Goal: Task Accomplishment & Management: Manage account settings

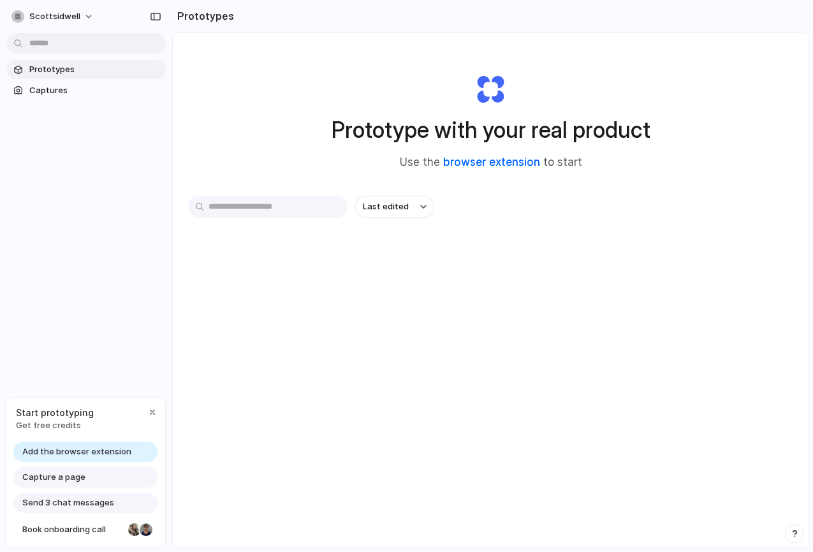
click at [503, 160] on link "browser extension" at bounding box center [491, 162] width 97 height 13
click at [407, 276] on div at bounding box center [407, 276] width 0 height 0
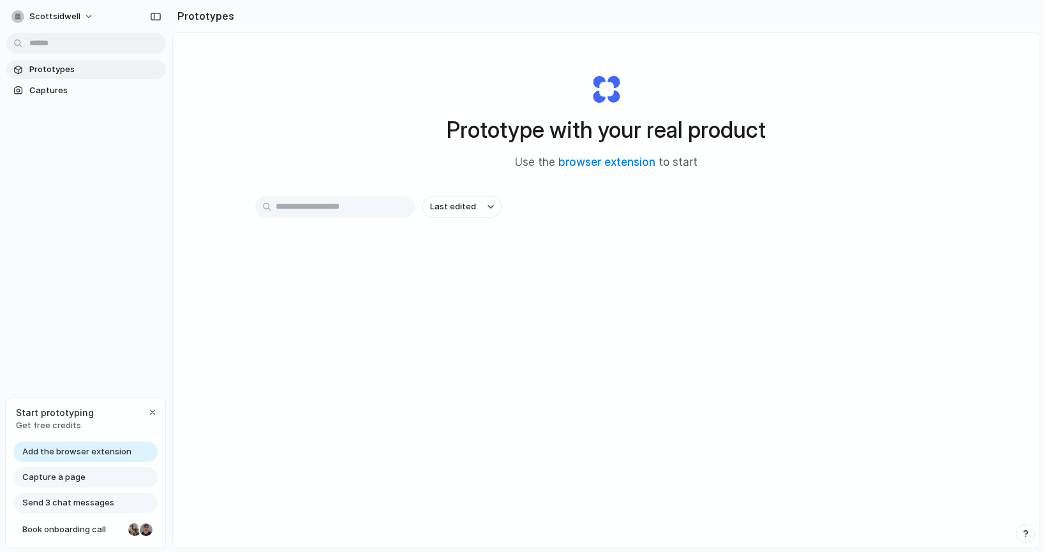
click at [147, 404] on div "Start prototyping Get free credits" at bounding box center [85, 418] width 159 height 41
click at [67, 20] on span "scottsidwell" at bounding box center [54, 16] width 51 height 13
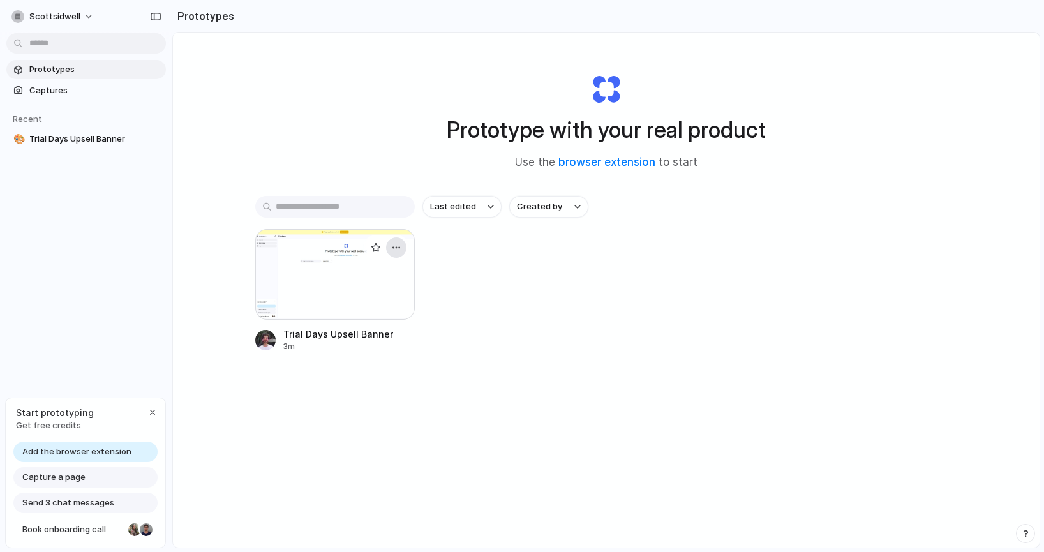
click at [395, 249] on div "button" at bounding box center [396, 247] width 10 height 10
click at [577, 450] on div "Open in new tab Rename Copy link Delete" at bounding box center [522, 276] width 1044 height 552
click at [399, 249] on div "button" at bounding box center [396, 247] width 10 height 10
click at [381, 299] on li "Rename" at bounding box center [360, 297] width 91 height 20
click at [503, 375] on div "Last edited Created by Trial Days Upsell Banner 3m" at bounding box center [606, 313] width 702 height 235
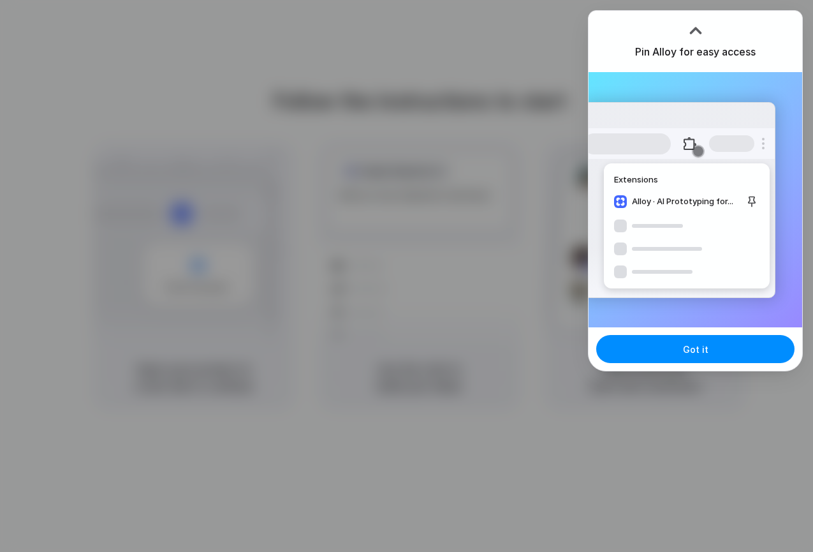
click at [695, 23] on div at bounding box center [695, 29] width 19 height 19
click at [695, 32] on div at bounding box center [695, 26] width 19 height 19
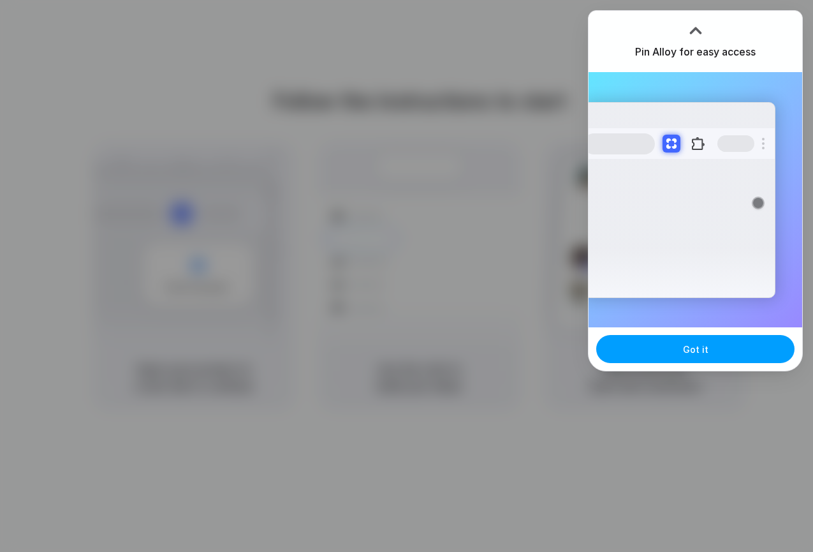
click at [703, 353] on span "Got it" at bounding box center [696, 349] width 26 height 13
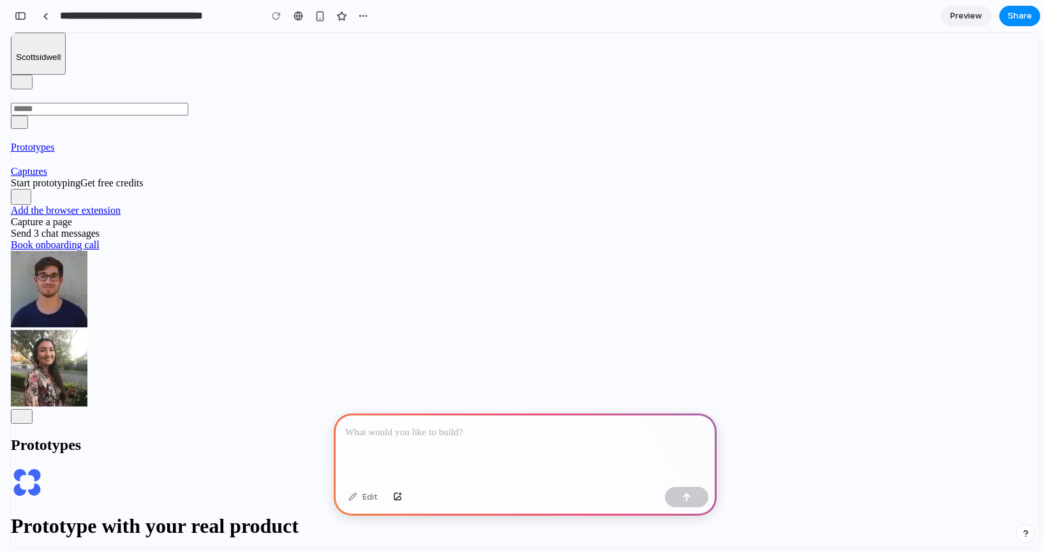
drag, startPoint x: 71, startPoint y: 108, endPoint x: 110, endPoint y: 249, distance: 146.9
click at [110, 177] on div "Prototypes Captures" at bounding box center [97, 153] width 172 height 48
click at [27, 77] on div "button" at bounding box center [21, 82] width 11 height 11
click at [26, 203] on div "button" at bounding box center [21, 197] width 10 height 12
click at [467, 457] on div at bounding box center [525, 447] width 383 height 68
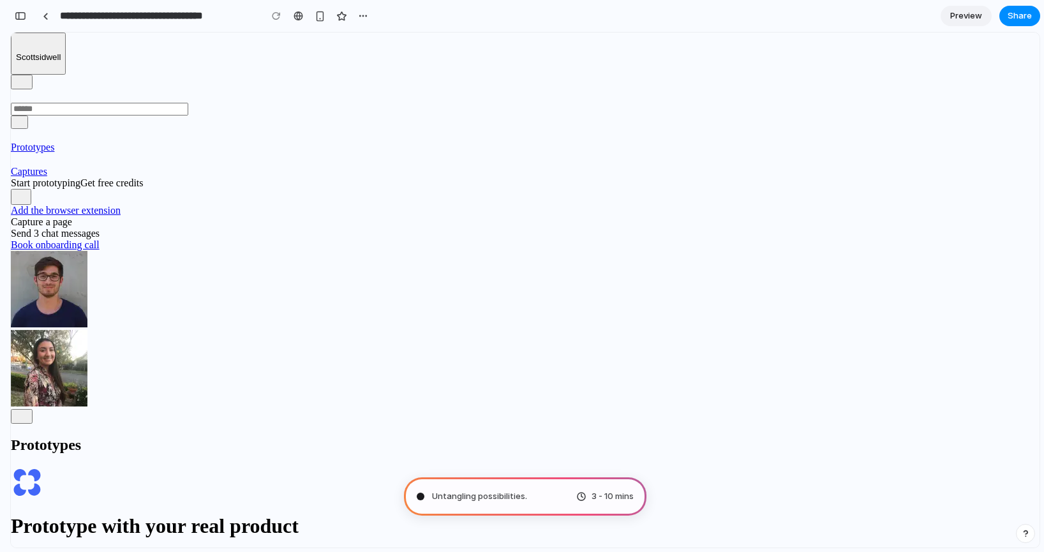
type input "**********"
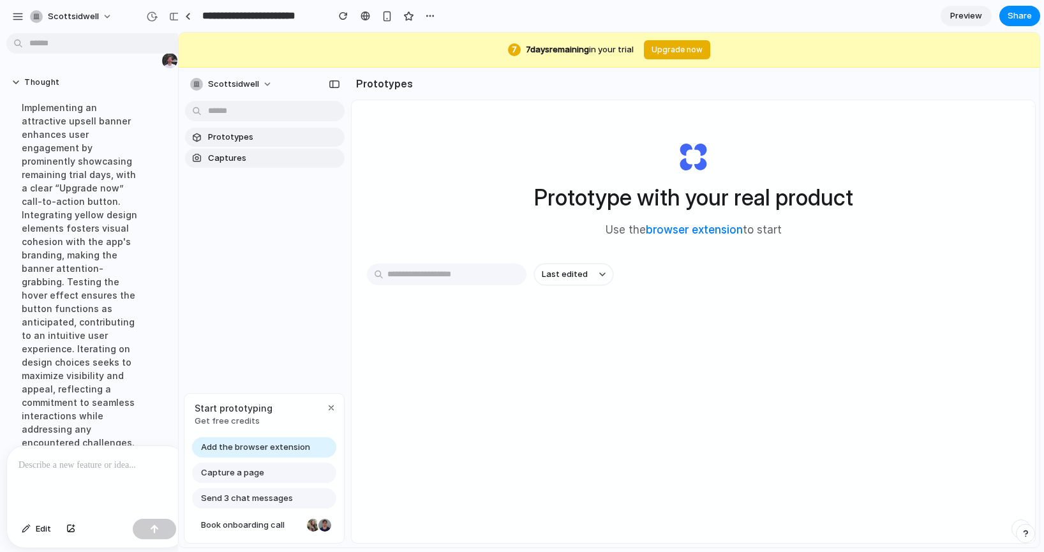
scroll to position [112, 0]
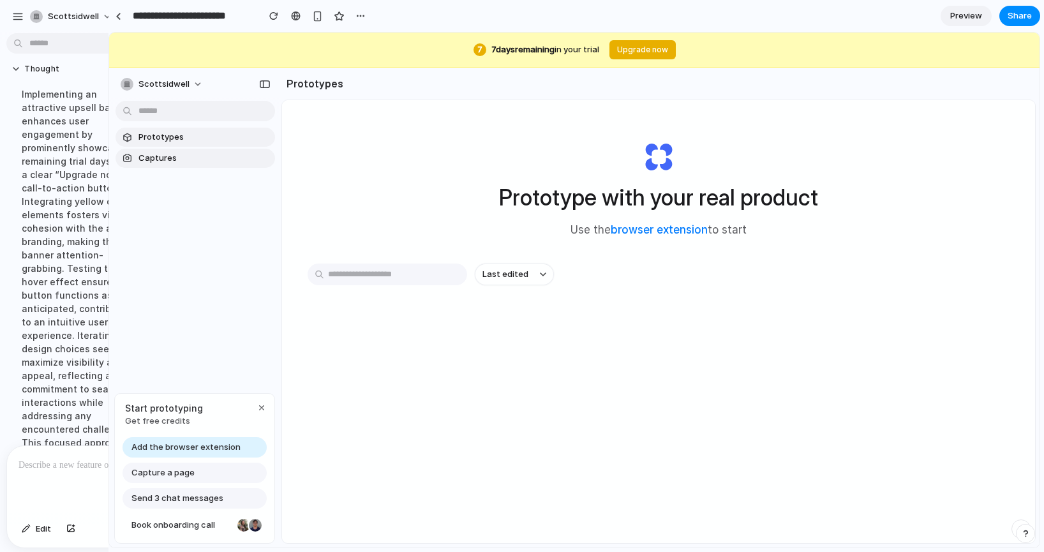
drag, startPoint x: 285, startPoint y: 113, endPoint x: 105, endPoint y: 149, distance: 183.5
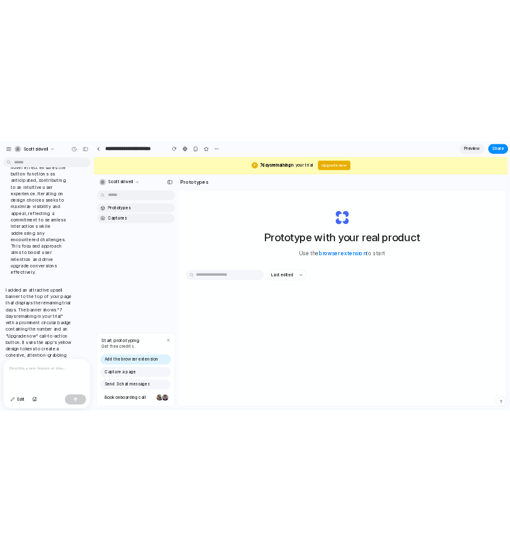
scroll to position [353, 0]
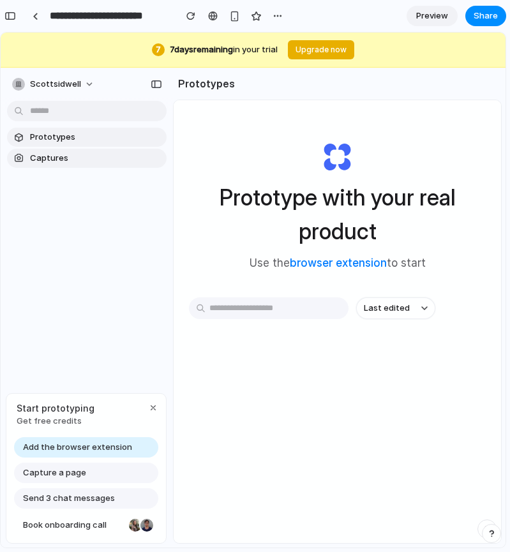
click at [419, 15] on span "Preview" at bounding box center [432, 16] width 32 height 13
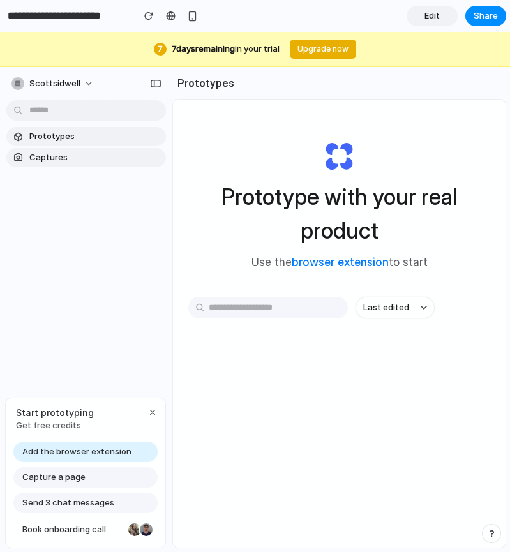
click at [435, 19] on span "Edit" at bounding box center [431, 16] width 15 height 13
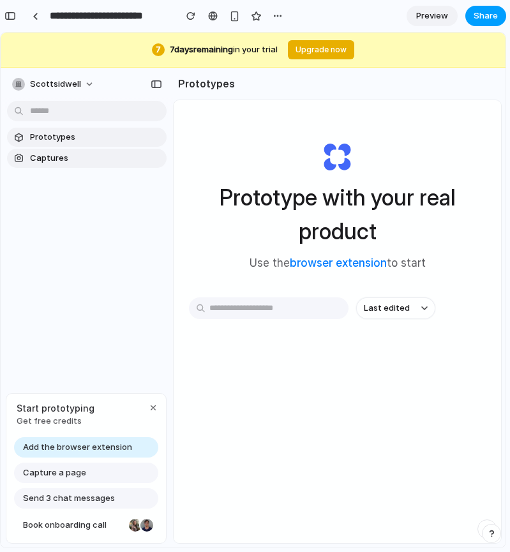
click at [475, 19] on span "Share" at bounding box center [485, 16] width 24 height 13
click at [466, 142] on button "Copy link" at bounding box center [456, 137] width 77 height 22
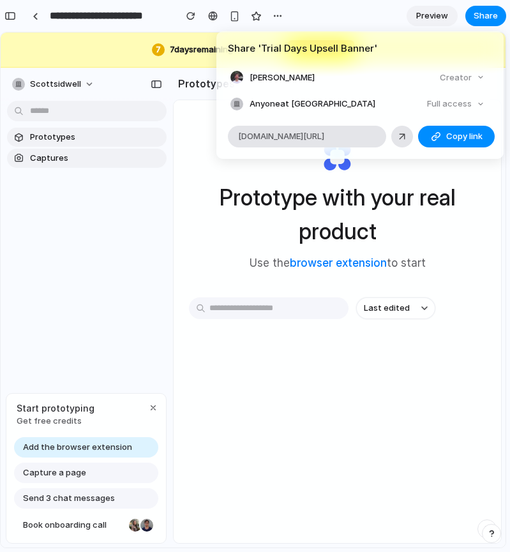
click at [465, 209] on div "Share ' Trial Days Upsell Banner ' Scott Sidwell Creator Anyone at Scottsidwell…" at bounding box center [255, 276] width 510 height 552
